Goal: Task Accomplishment & Management: Manage account settings

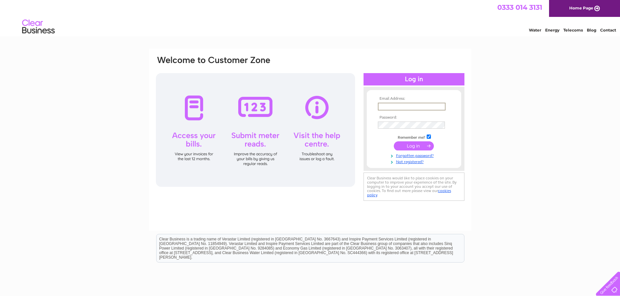
click at [385, 103] on input "text" at bounding box center [412, 107] width 68 height 8
type input "N"
type input "natlandpark@hotmail.co.uk"
click at [406, 144] on input "submit" at bounding box center [414, 146] width 40 height 9
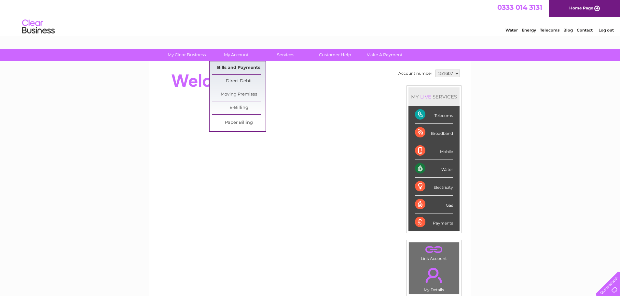
click at [240, 66] on link "Bills and Payments" at bounding box center [239, 68] width 54 height 13
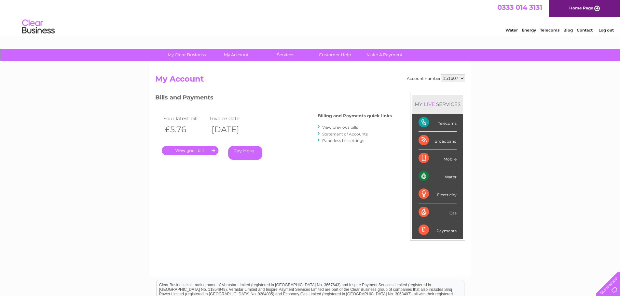
click at [347, 127] on link "View previous bills" at bounding box center [340, 127] width 36 height 5
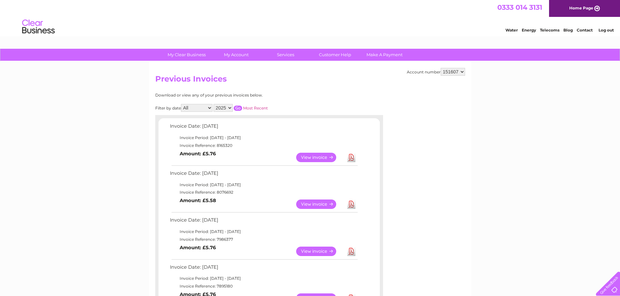
click at [314, 158] on link "View" at bounding box center [320, 157] width 48 height 9
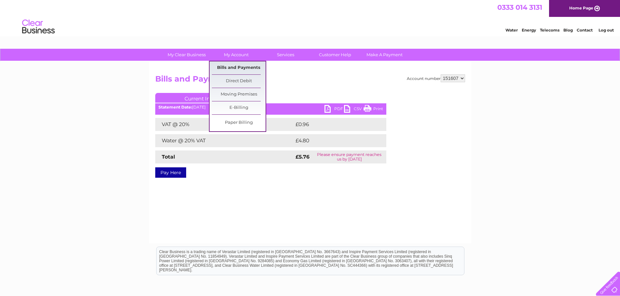
click at [238, 67] on link "Bills and Payments" at bounding box center [239, 68] width 54 height 13
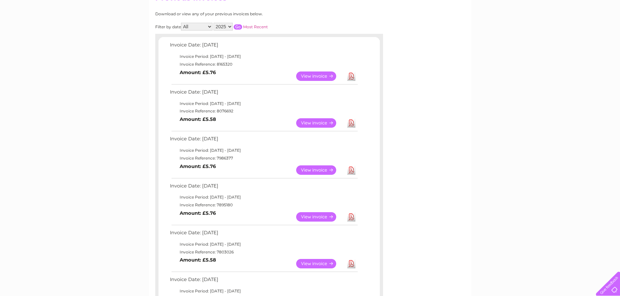
scroll to position [65, 0]
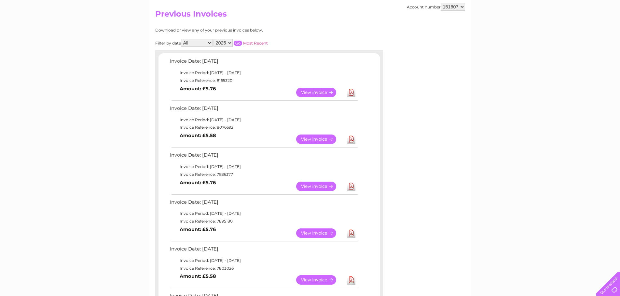
click at [231, 44] on select "2025 2024 2023 2022" at bounding box center [222, 43] width 19 height 8
select select "2024"
click at [214, 39] on select "2025 2024 2023 2022" at bounding box center [222, 43] width 19 height 8
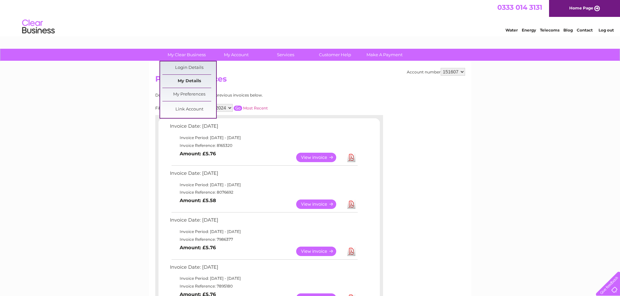
click at [187, 81] on link "My Details" at bounding box center [189, 81] width 54 height 13
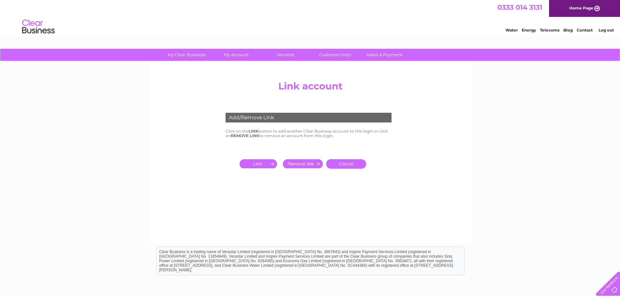
click at [342, 164] on link "Cancel" at bounding box center [346, 163] width 40 height 9
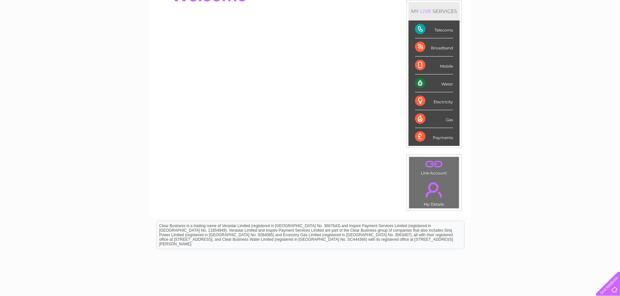
scroll to position [98, 0]
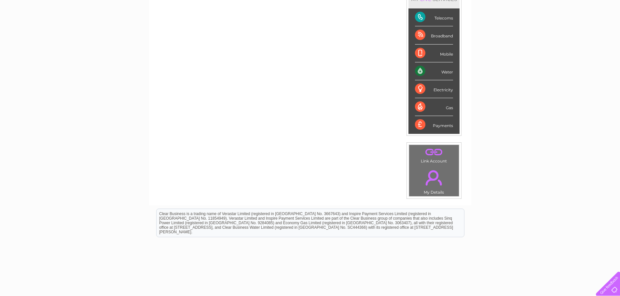
click at [433, 125] on div "Payments" at bounding box center [434, 125] width 38 height 18
click at [420, 126] on div "Payments" at bounding box center [434, 125] width 38 height 18
click at [446, 124] on div "Payments" at bounding box center [434, 125] width 38 height 18
click at [419, 71] on div "Water" at bounding box center [434, 71] width 38 height 18
click at [436, 126] on div "Payments" at bounding box center [434, 125] width 38 height 18
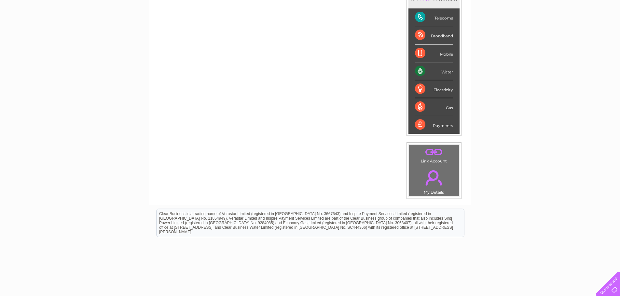
click at [421, 124] on div "Payments" at bounding box center [434, 125] width 38 height 18
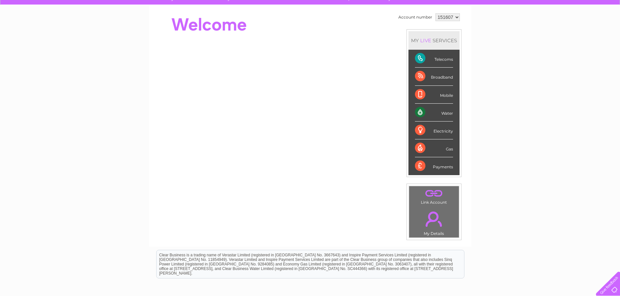
scroll to position [0, 0]
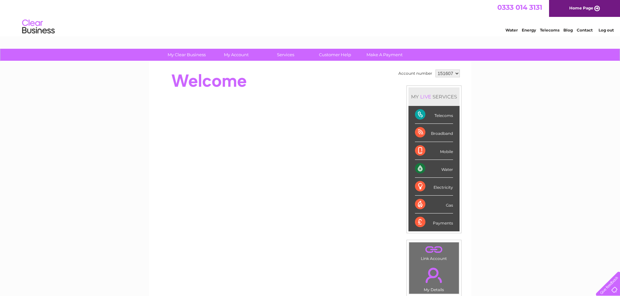
click at [420, 223] on div "Payments" at bounding box center [434, 223] width 38 height 18
click at [512, 31] on link "Water" at bounding box center [511, 30] width 12 height 5
click at [422, 223] on div "Payments" at bounding box center [434, 223] width 38 height 18
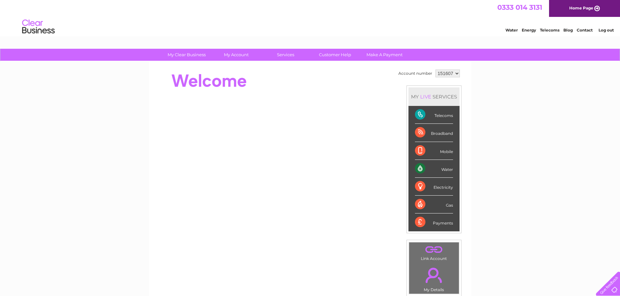
click at [419, 223] on div "Payments" at bounding box center [434, 223] width 38 height 18
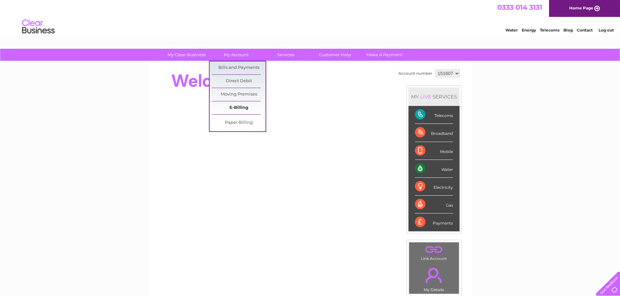
click at [238, 106] on link "E-Billing" at bounding box center [239, 108] width 54 height 13
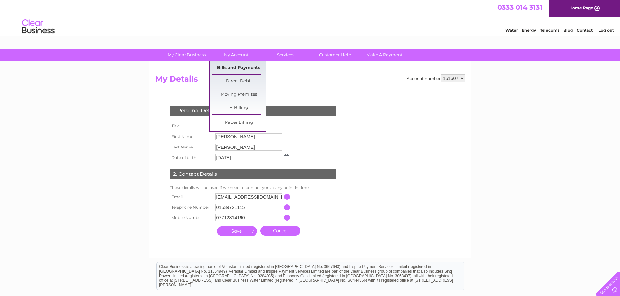
click at [239, 68] on link "Bills and Payments" at bounding box center [239, 68] width 54 height 13
click at [239, 67] on link "Bills and Payments" at bounding box center [239, 68] width 54 height 13
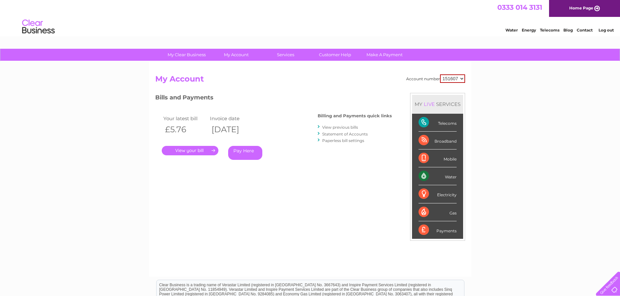
click at [338, 134] on link "Statement of Accounts" at bounding box center [345, 134] width 46 height 5
